Goal: Task Accomplishment & Management: Complete application form

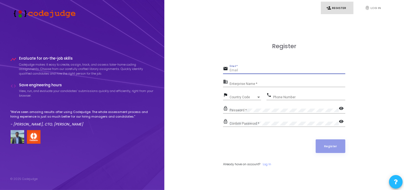
click at [234, 72] on input "Email *" at bounding box center [287, 70] width 116 height 4
type input "[EMAIL_ADDRESS][DOMAIN_NAME]"
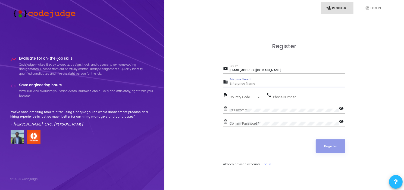
click at [244, 84] on input "Enterprise Name *" at bounding box center [287, 84] width 116 height 4
type input "PEC [GEOGRAPHIC_DATA]"
click at [244, 97] on span "Country Code" at bounding box center [238, 97] width 19 height 4
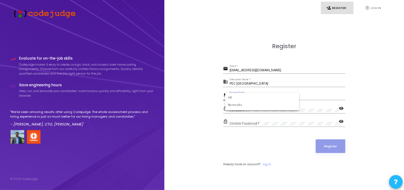
type input "+"
type input "[GEOGRAPHIC_DATA]"
click at [289, 94] on div "Phone Number" at bounding box center [309, 96] width 72 height 8
type input "7355798902"
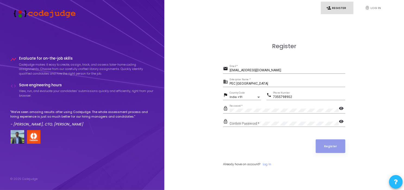
click at [275, 121] on div "Confirm Password *" at bounding box center [283, 122] width 109 height 8
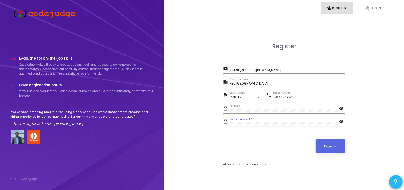
click at [316, 139] on button "Register" at bounding box center [331, 146] width 30 height 14
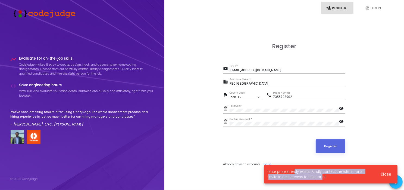
drag, startPoint x: 294, startPoint y: 172, endPoint x: 311, endPoint y: 178, distance: 18.4
click at [311, 178] on span "Enterprise already exists! Kindly contact the admin for an invite to gain acces…" at bounding box center [321, 173] width 106 height 11
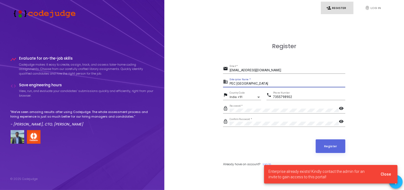
click at [266, 83] on input "PEC [GEOGRAPHIC_DATA]" at bounding box center [287, 84] width 116 height 4
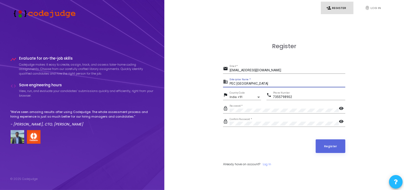
click at [266, 83] on input "PEC [GEOGRAPHIC_DATA]" at bounding box center [287, 84] width 116 height 4
type input "[GEOGRAPHIC_DATA] [GEOGRAPHIC_DATA]"
click at [321, 143] on button "Register" at bounding box center [331, 146] width 30 height 14
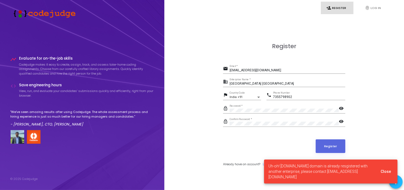
drag, startPoint x: 302, startPoint y: 165, endPoint x: 336, endPoint y: 176, distance: 35.3
click at [336, 176] on span "Uh-oh! [DOMAIN_NAME] domain is already resgistered with another enterprise, ple…" at bounding box center [321, 171] width 106 height 16
drag, startPoint x: 336, startPoint y: 176, endPoint x: 277, endPoint y: 158, distance: 60.6
click at [277, 158] on div "Uh-oh! [DOMAIN_NAME] domain is already resgistered with another enterprise, ple…" at bounding box center [330, 171] width 146 height 37
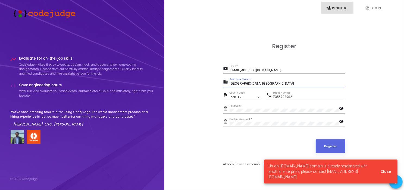
click at [294, 85] on input "[GEOGRAPHIC_DATA] [GEOGRAPHIC_DATA]" at bounding box center [287, 84] width 116 height 4
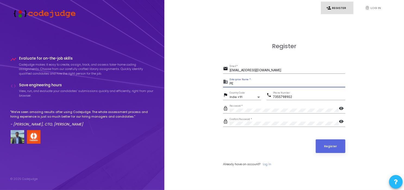
type input "P"
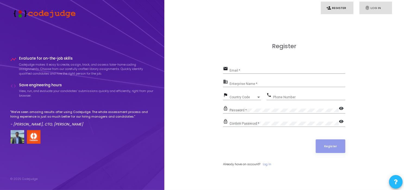
click at [375, 10] on link "fingerprint Log In" at bounding box center [375, 8] width 33 height 13
